Goal: Task Accomplishment & Management: Complete application form

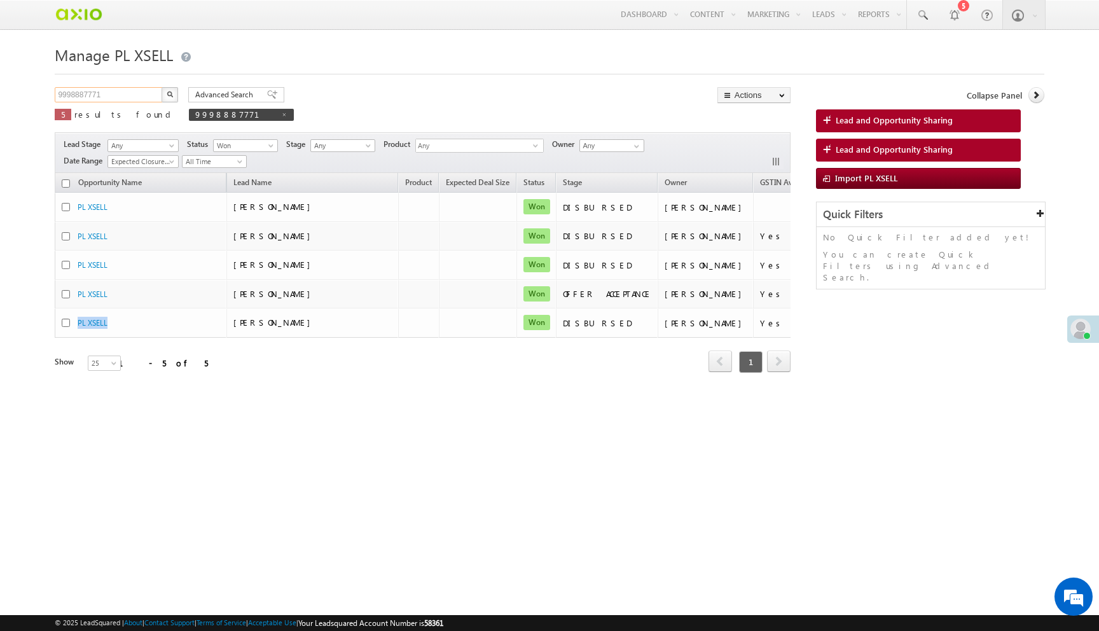
click at [149, 99] on input "9998887771" at bounding box center [109, 94] width 109 height 15
paste input "b1495e21-1396-4d60-a672-121818a095b8"
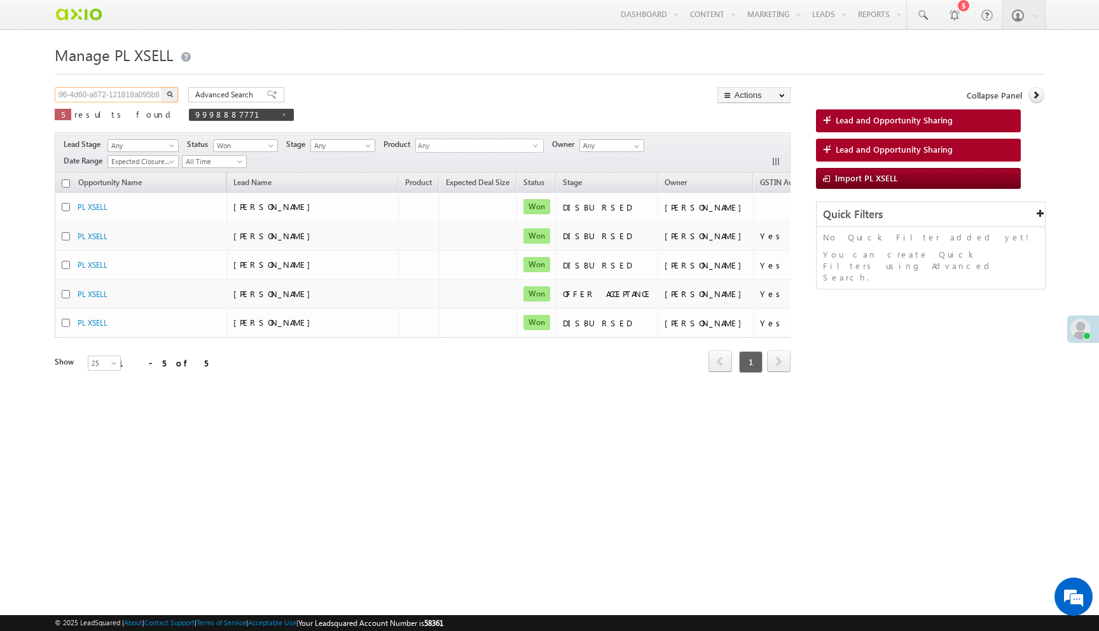
type input "b1495e21-1396-4d60-a672-121818a095b8"
click at [161, 87] on button "button" at bounding box center [169, 94] width 17 height 15
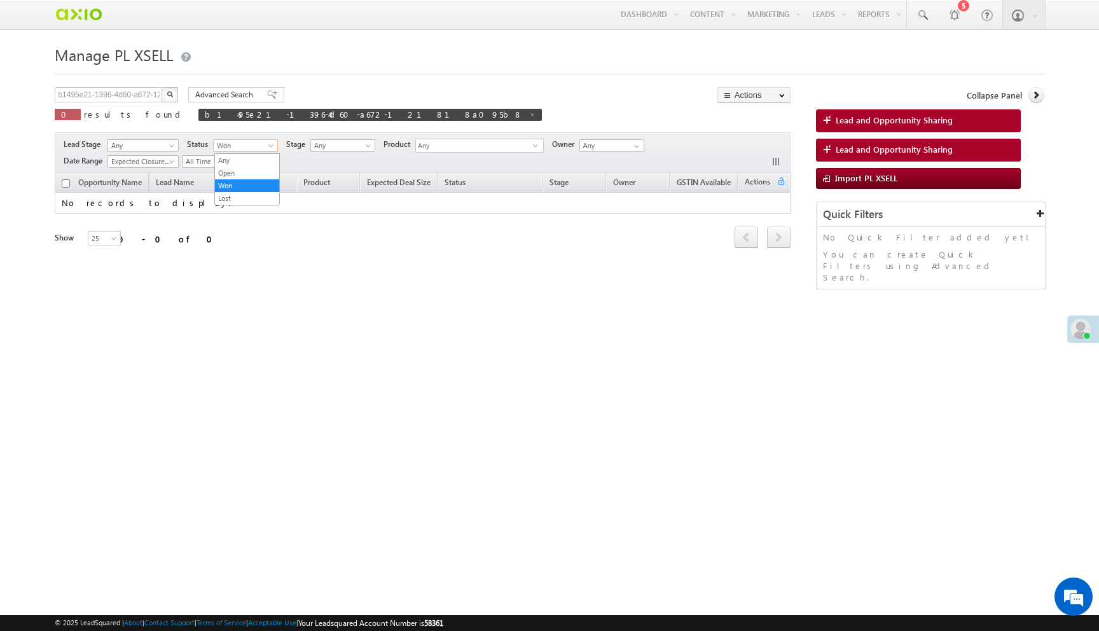
click at [243, 145] on span "Won" at bounding box center [244, 145] width 60 height 11
click at [244, 160] on link "Any" at bounding box center [247, 159] width 64 height 11
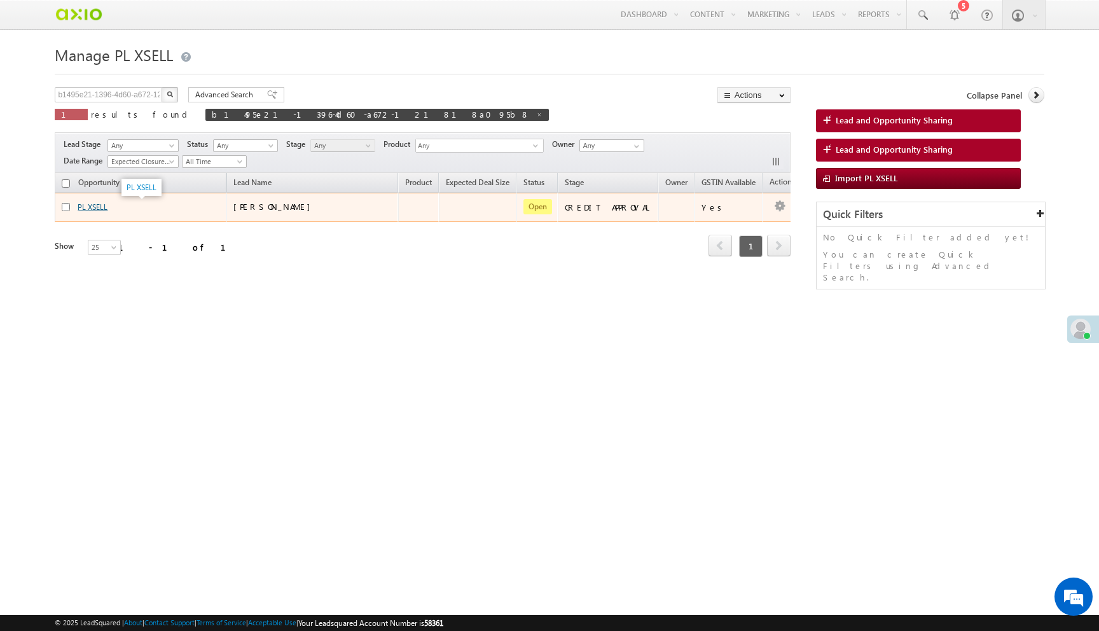
click at [102, 209] on link "PL XSELL" at bounding box center [93, 207] width 30 height 10
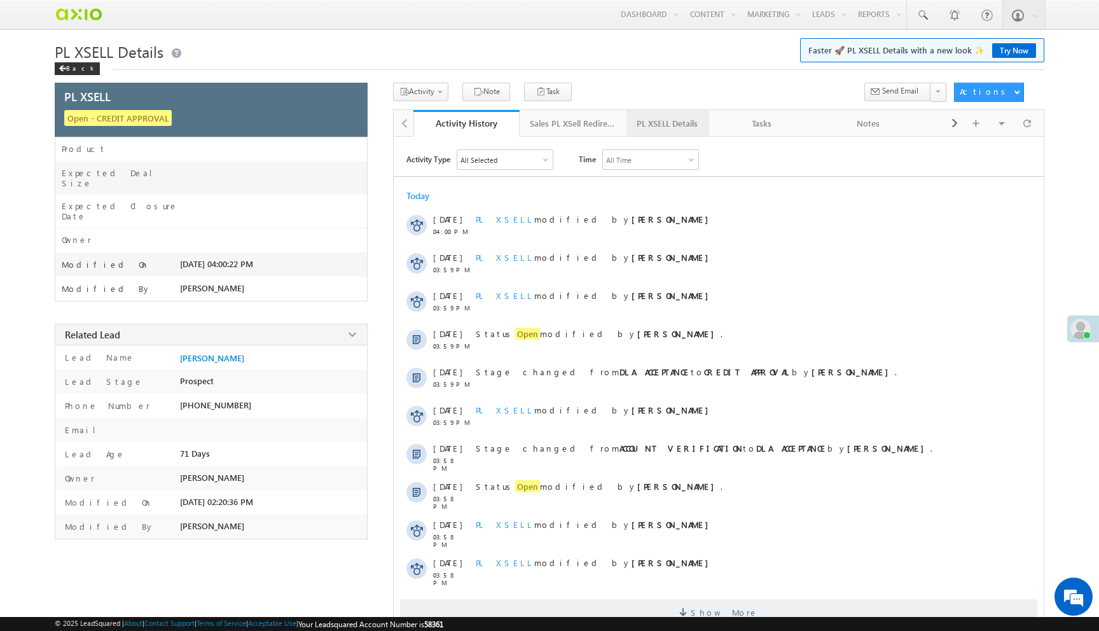
click at [657, 124] on div "PL XSELL Details" at bounding box center [666, 123] width 61 height 15
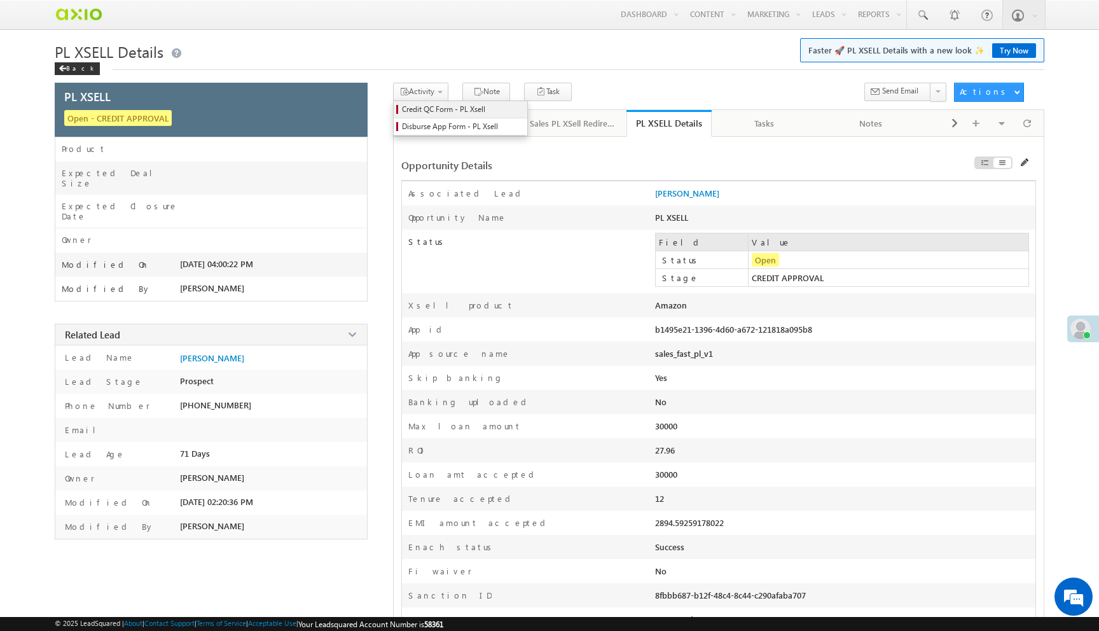
click at [441, 107] on span "Credit QC Form - PL Xsell" at bounding box center [462, 109] width 121 height 11
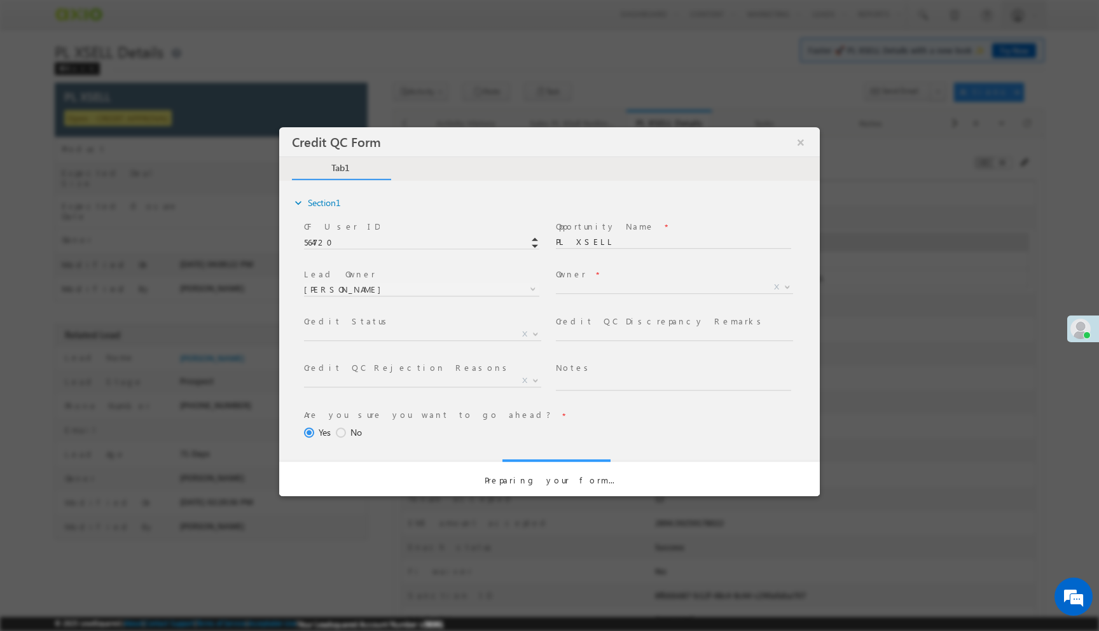
select select "c948bf67-3903-11ef-bbd2-0695f51e8b4b"
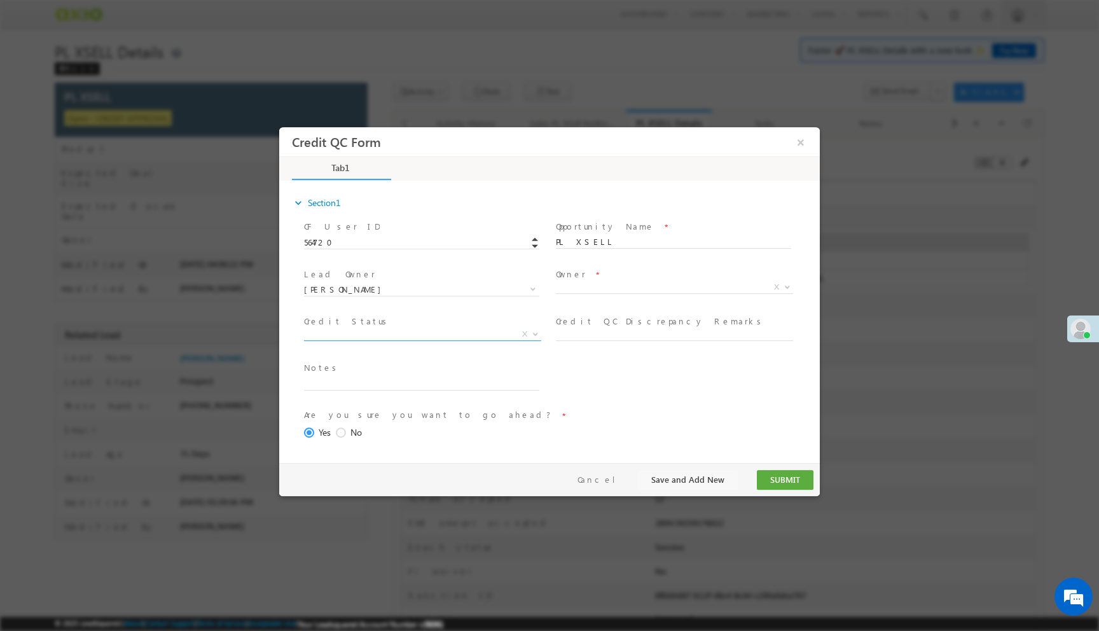
click at [454, 334] on span "X" at bounding box center [422, 334] width 237 height 13
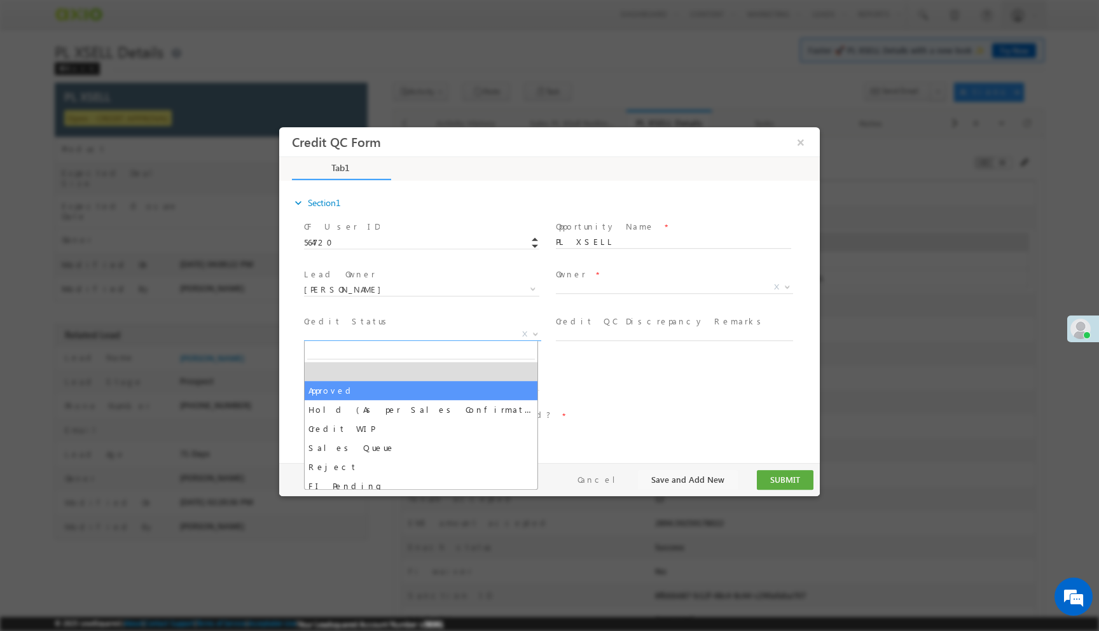
select select "Approved"
select select "NA"
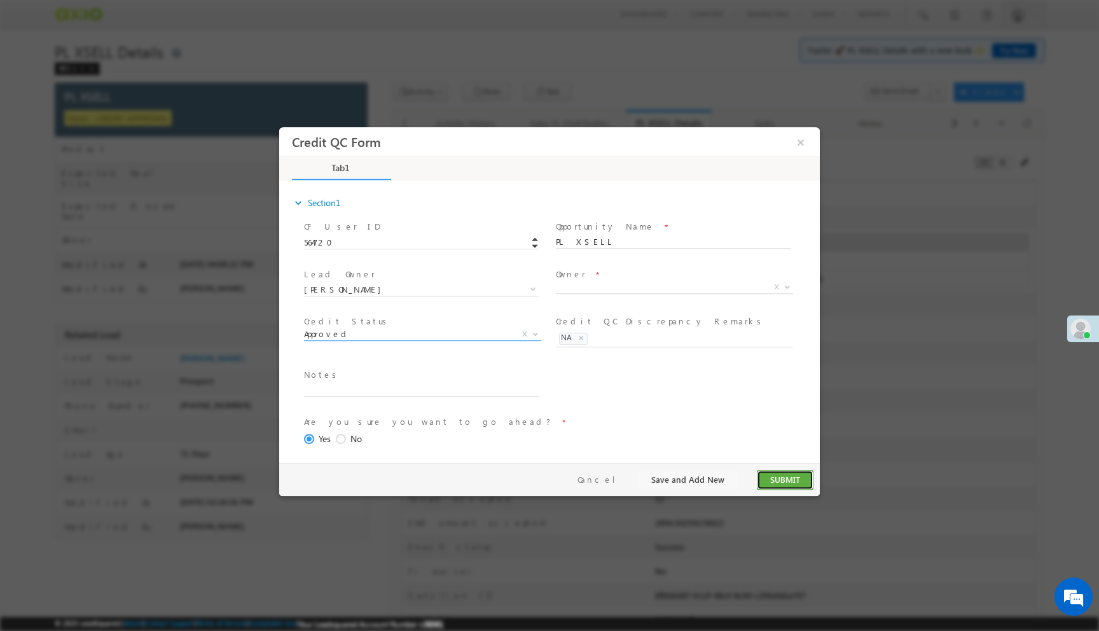
click at [783, 471] on button "SUBMIT" at bounding box center [785, 480] width 57 height 20
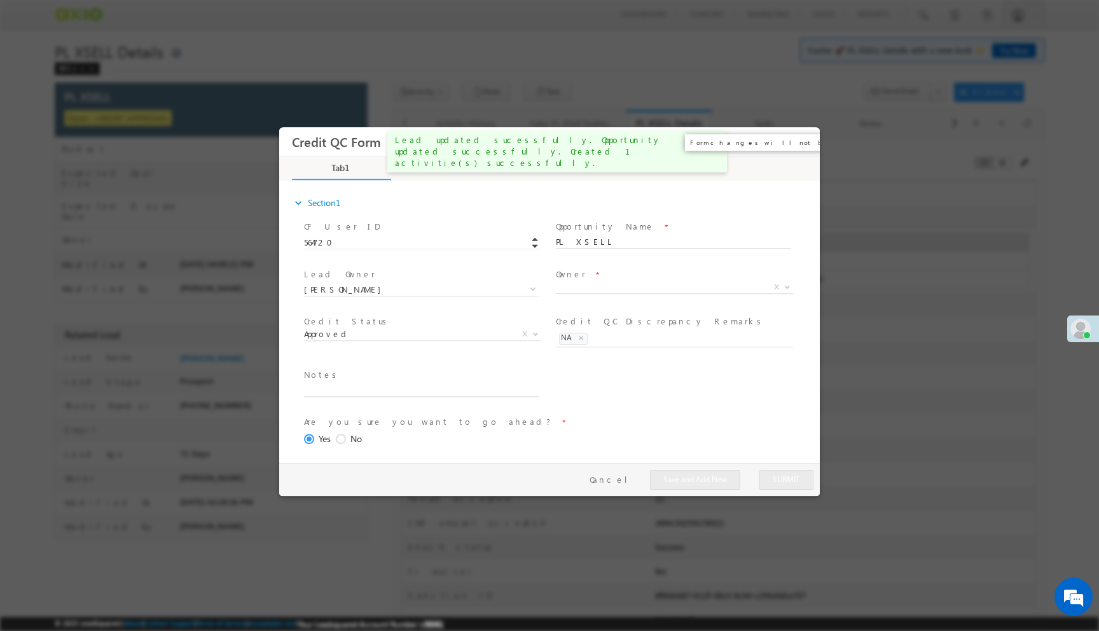
click at [799, 147] on button "×" at bounding box center [801, 142] width 22 height 24
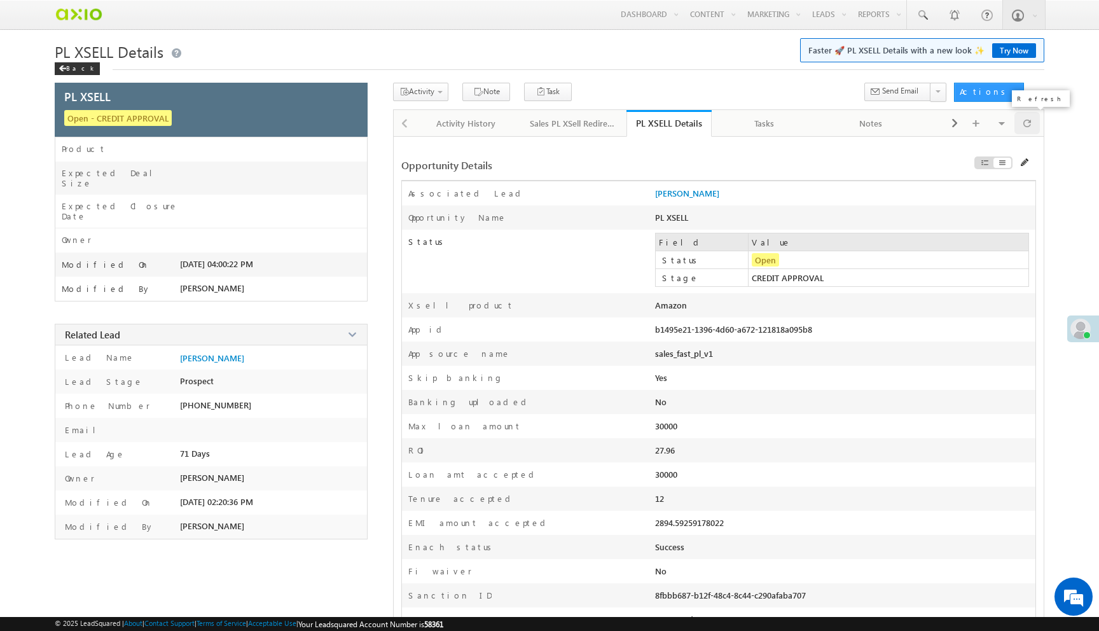
click at [1028, 128] on span at bounding box center [1027, 123] width 8 height 22
click at [440, 124] on span "Disburse App Form - PL Xsell" at bounding box center [462, 126] width 121 height 11
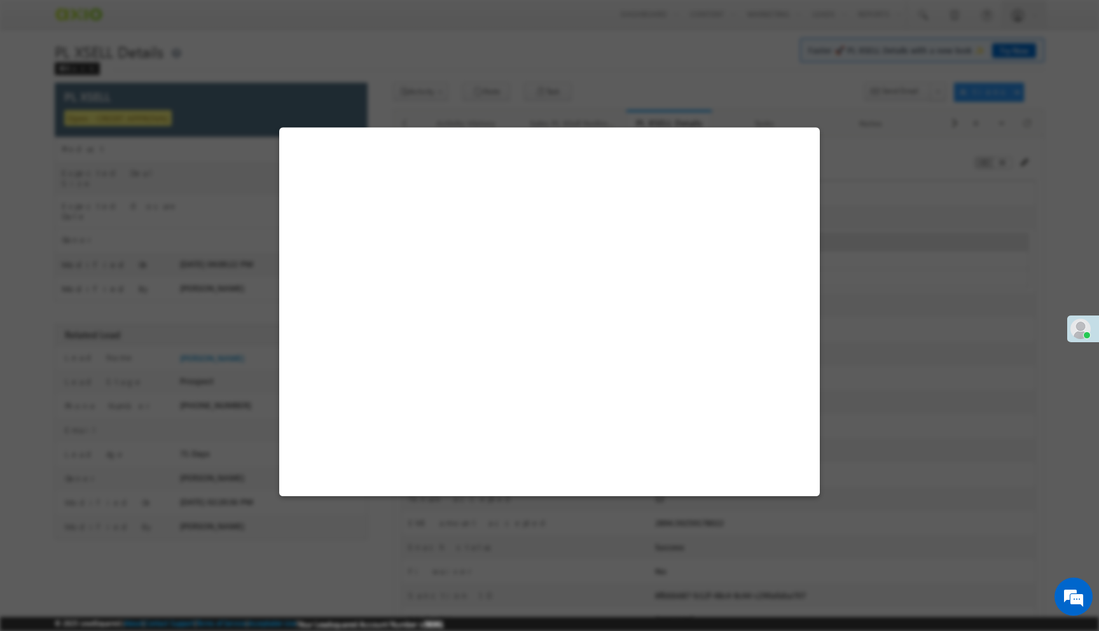
select select "PL XSell Disbursement Initiated"
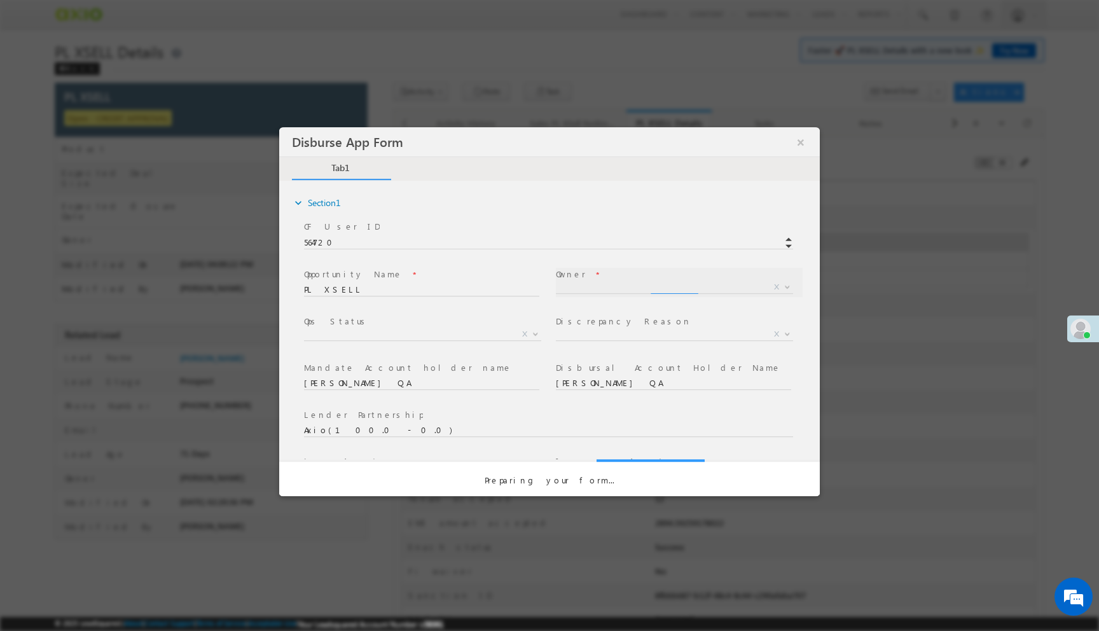
select select "a9bb649e-8900-11ee-aeac-0643ecf67fe6"
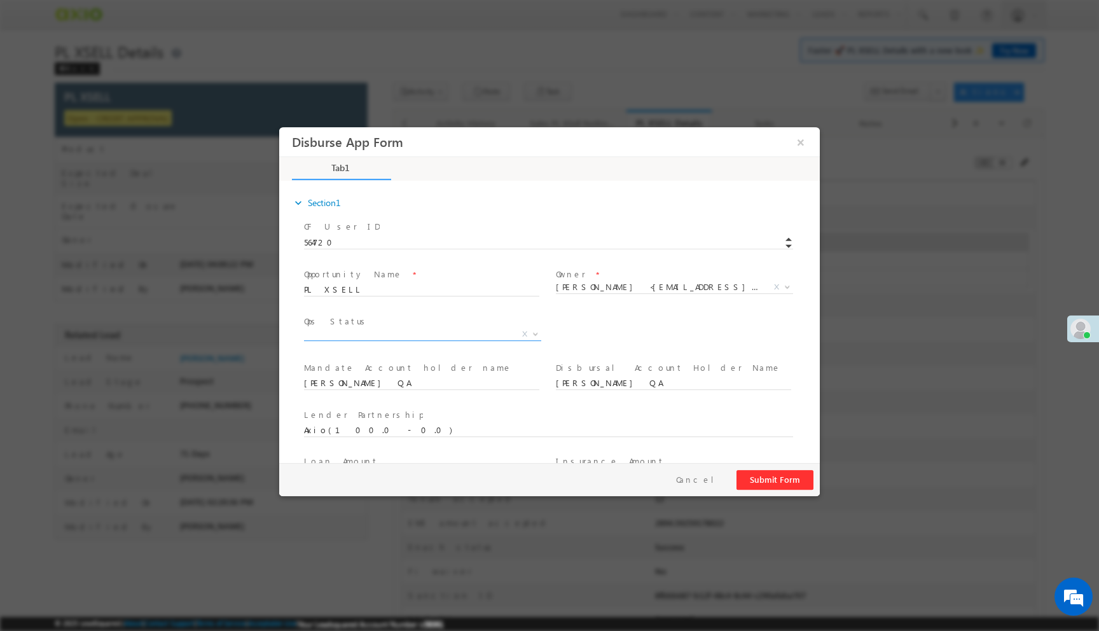
click at [453, 338] on span "X" at bounding box center [422, 334] width 237 height 13
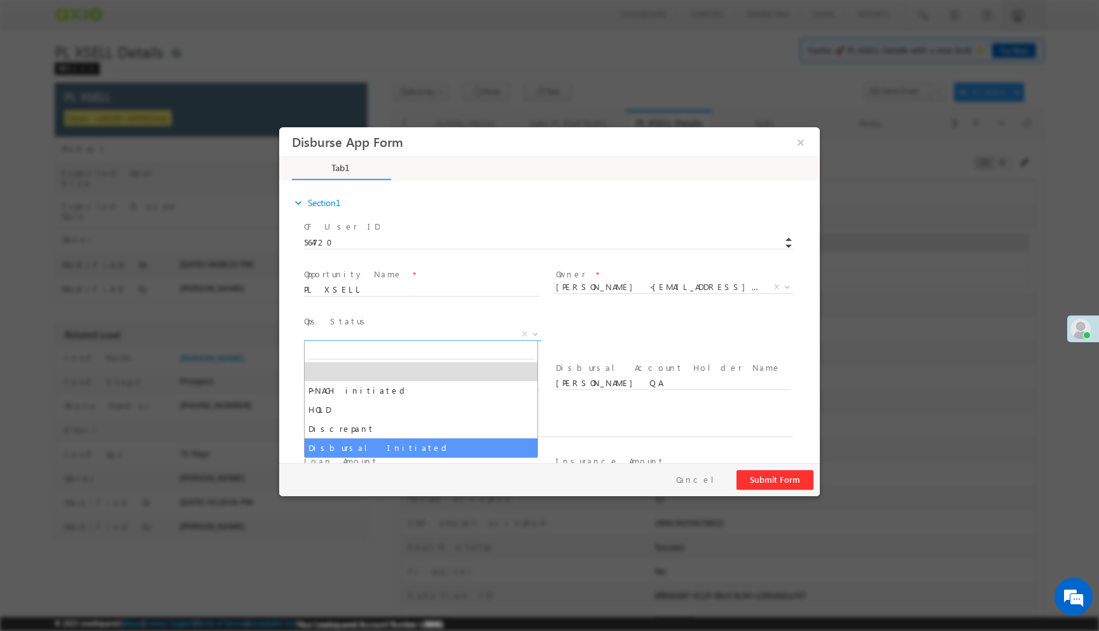
select select "Disbursal Initiated"
select select "NA"
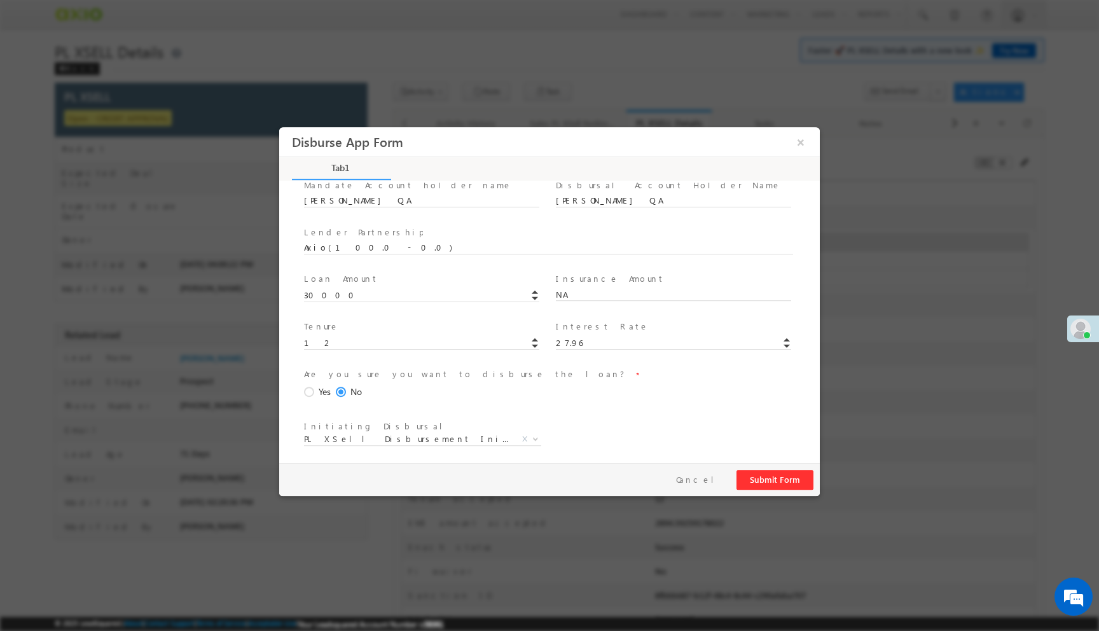
scroll to position [188, 0]
click at [313, 390] on span at bounding box center [311, 386] width 14 height 11
click at [279, 127] on input "Yes" at bounding box center [279, 127] width 0 height 0
click at [793, 483] on button "Submit Form" at bounding box center [774, 480] width 77 height 20
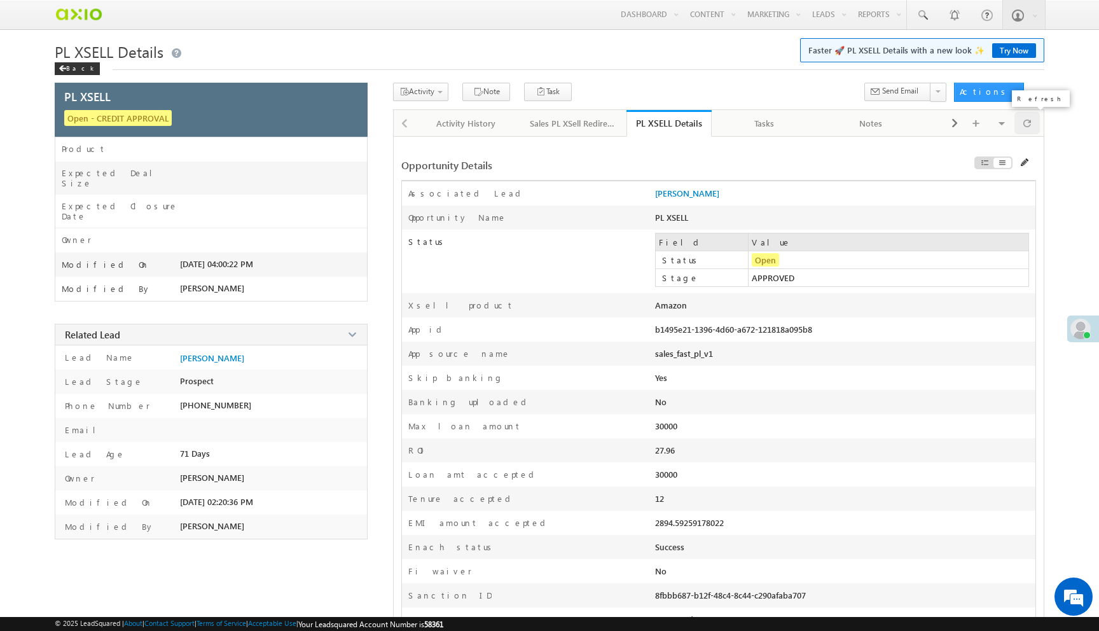
click at [1016, 127] on div at bounding box center [1026, 123] width 25 height 22
